Goal: Transaction & Acquisition: Purchase product/service

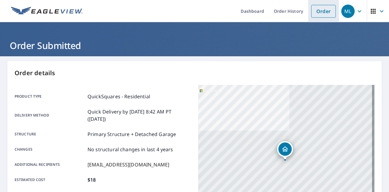
click at [322, 10] on link "Order" at bounding box center [323, 11] width 25 height 13
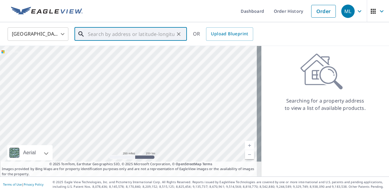
click at [137, 31] on input "text" at bounding box center [131, 34] width 87 height 17
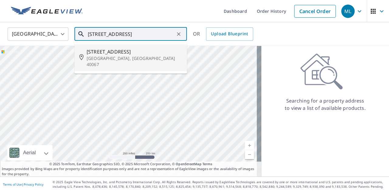
click at [117, 53] on span "[STREET_ADDRESS]" at bounding box center [134, 51] width 95 height 7
type input "[STREET_ADDRESS]"
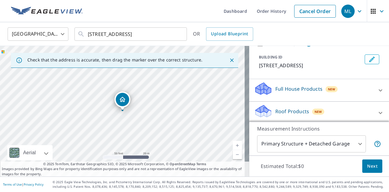
scroll to position [58, 0]
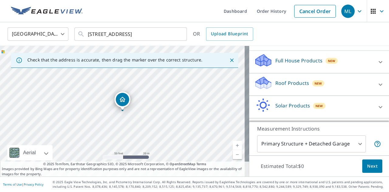
click at [275, 87] on p "Roof Products" at bounding box center [292, 82] width 34 height 7
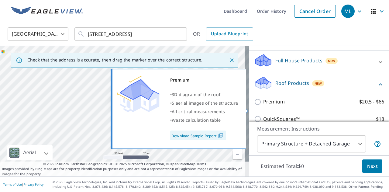
click at [271, 105] on p "Premium" at bounding box center [274, 102] width 22 height 8
click at [263, 105] on input "Premium $20.5 - $66" at bounding box center [258, 101] width 9 height 7
checkbox input "true"
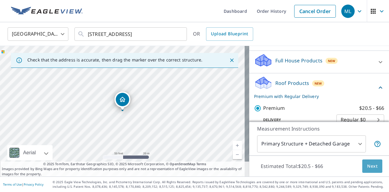
click at [367, 166] on span "Next" at bounding box center [372, 166] width 10 height 8
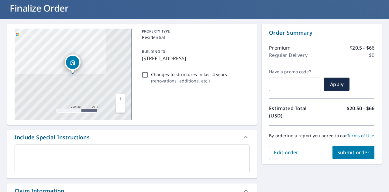
scroll to position [38, 0]
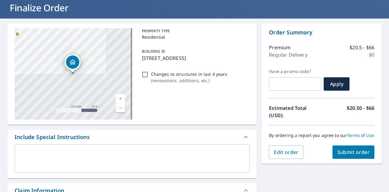
drag, startPoint x: 141, startPoint y: 58, endPoint x: 188, endPoint y: 60, distance: 47.4
click at [188, 60] on p "[STREET_ADDRESS]" at bounding box center [194, 57] width 105 height 7
checkbox input "true"
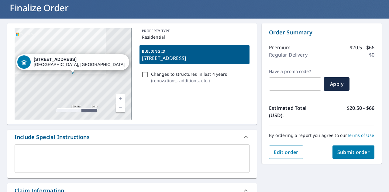
copy p "[STREET_ADDRESS]"
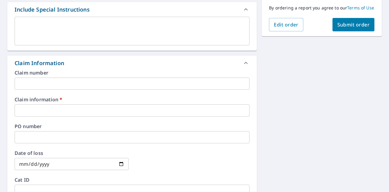
scroll to position [166, 0]
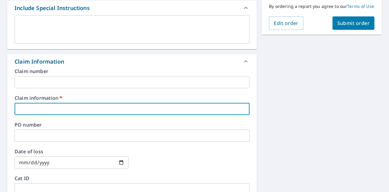
paste input "[STREET_ADDRESS]"
type input "[STREET_ADDRESS]"
checkbox input "true"
click at [132, 113] on input "[STREET_ADDRESS]" at bounding box center [132, 109] width 235 height 12
type input "[STREET_ADDRESS]"
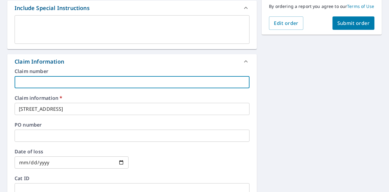
click at [95, 81] on input "text" at bounding box center [132, 82] width 235 height 12
type input "Bluegrass roofing"
checkbox input "true"
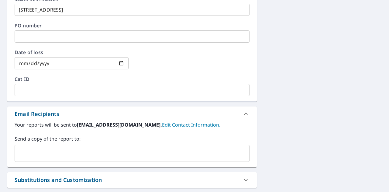
scroll to position [296, 0]
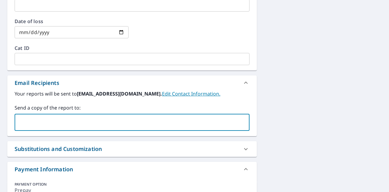
click at [69, 123] on input "text" at bounding box center [127, 122] width 220 height 12
type input "[PERSON_NAME][EMAIL_ADDRESS][DOMAIN_NAME]"
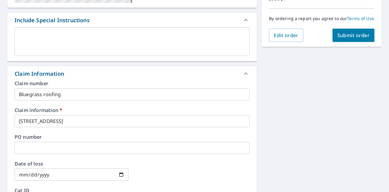
scroll to position [140, 0]
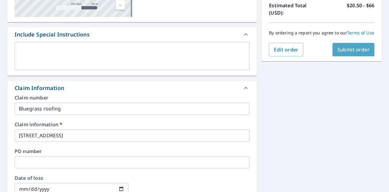
click at [347, 53] on span "Submit order" at bounding box center [353, 49] width 32 height 7
checkbox input "true"
